Goal: Find contact information: Find contact information

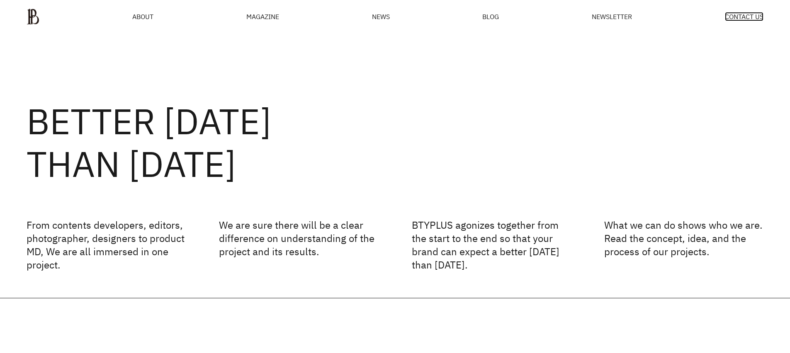
click at [747, 18] on span "CONTACT US" at bounding box center [744, 16] width 39 height 7
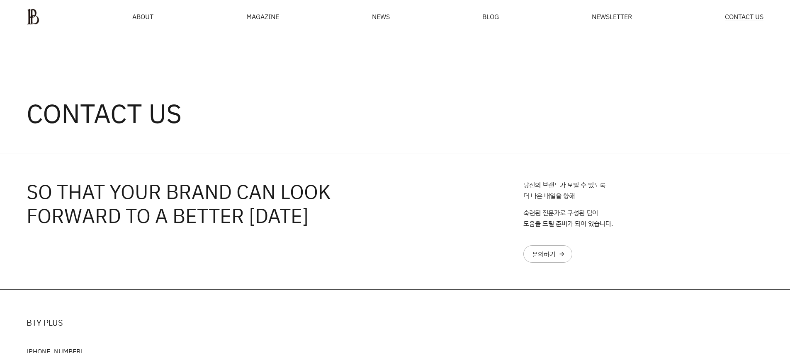
click at [492, 47] on div "CONTACT US" at bounding box center [395, 93] width 790 height 119
click at [492, 51] on div "CONTACT US" at bounding box center [395, 93] width 790 height 119
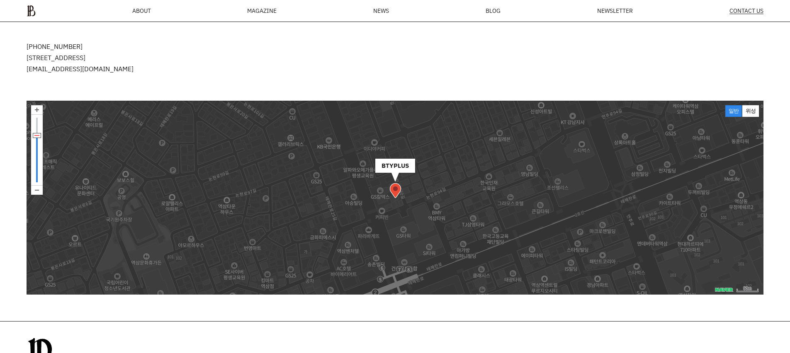
scroll to position [209, 0]
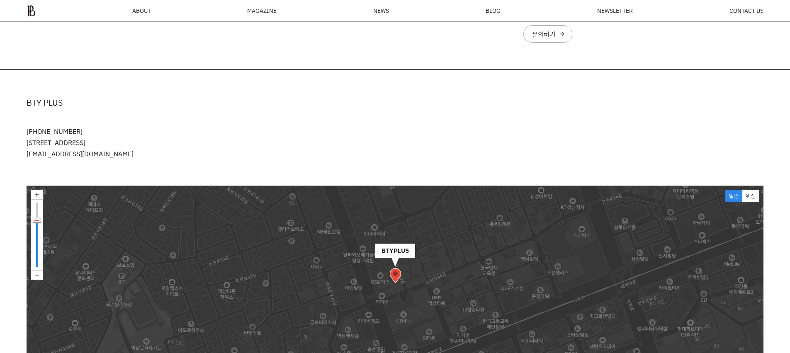
click at [592, 129] on p "[PHONE_NUMBER] [STREET_ADDRESS] [EMAIL_ADDRESS][DOMAIN_NAME]" at bounding box center [395, 142] width 737 height 33
click at [617, 131] on p "[PHONE_NUMBER] [STREET_ADDRESS] [EMAIL_ADDRESS][DOMAIN_NAME]" at bounding box center [395, 142] width 737 height 33
click at [776, 155] on div "BTY PLUS [PHONE_NUMBER] [STREET_ADDRESS] [EMAIL_ADDRESS][DOMAIN_NAME]" at bounding box center [395, 128] width 790 height 116
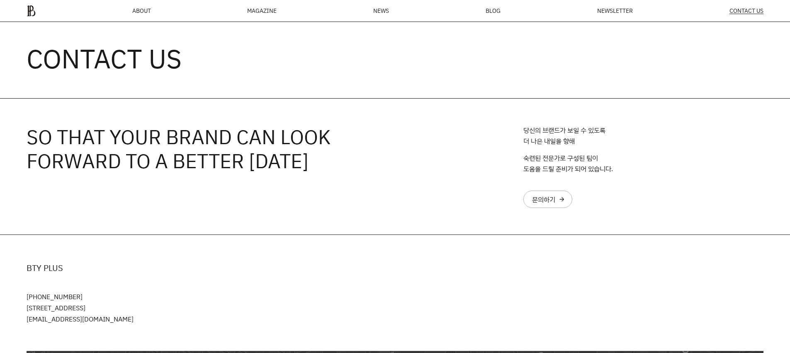
scroll to position [0, 0]
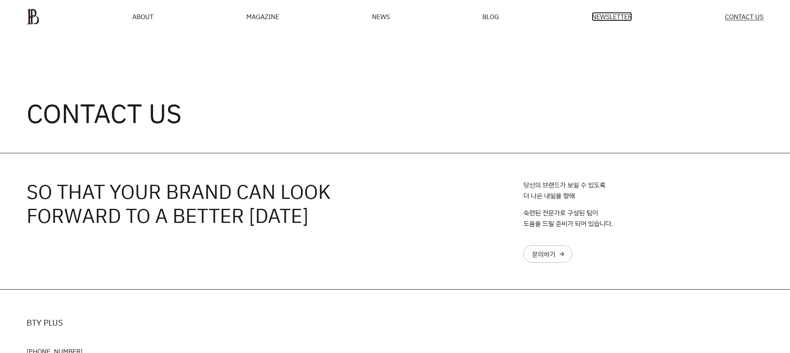
click at [628, 16] on span "NEWSLETTER" at bounding box center [612, 16] width 40 height 7
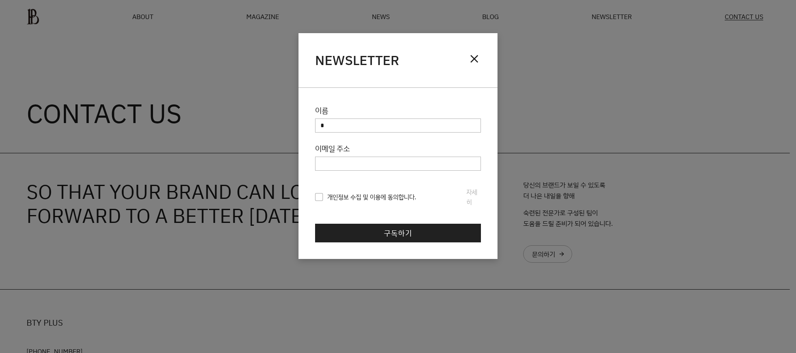
click at [497, 42] on div "NEWSLETTER close" at bounding box center [398, 60] width 199 height 55
click at [478, 62] on span "close" at bounding box center [474, 58] width 13 height 13
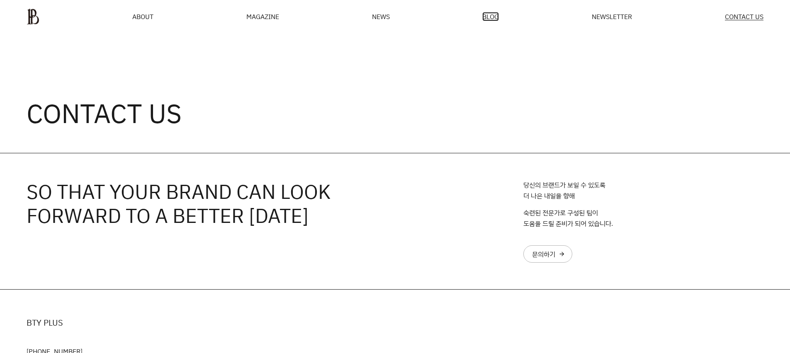
click at [488, 17] on span "BLOG" at bounding box center [490, 16] width 17 height 7
click at [709, 105] on div "CONTACT US" at bounding box center [395, 93] width 790 height 119
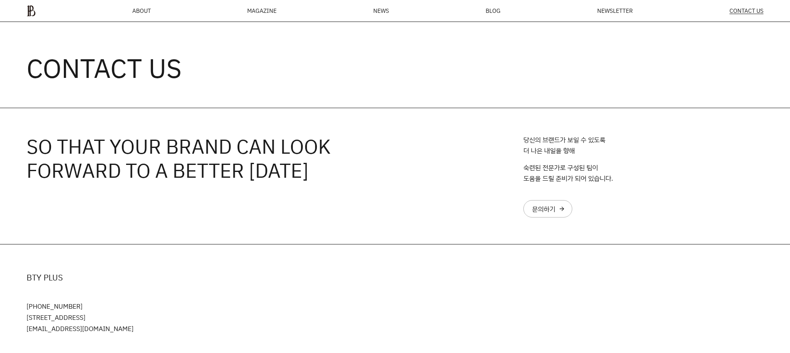
scroll to position [32, 0]
